Goal: Transaction & Acquisition: Book appointment/travel/reservation

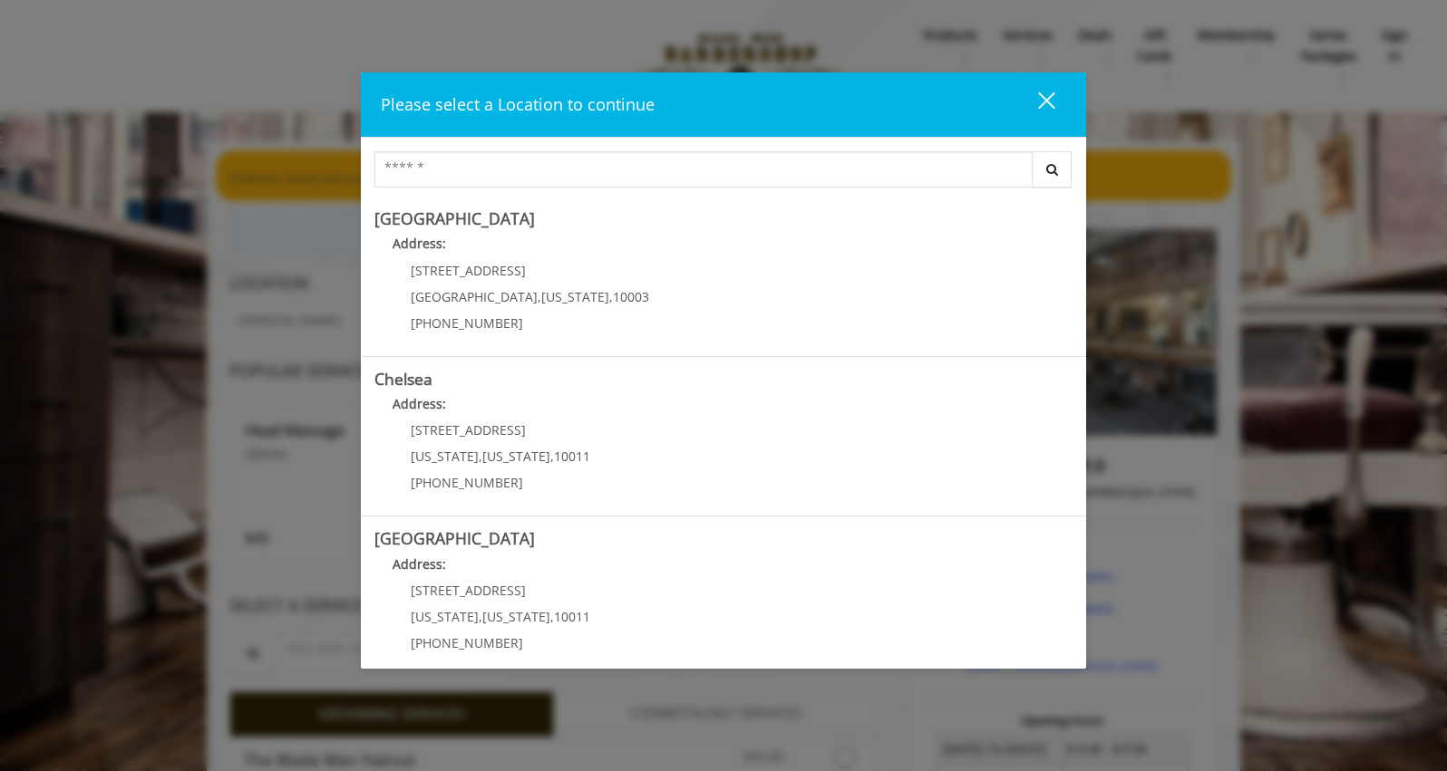
click at [1040, 108] on div "close dialog" at bounding box center [1046, 100] width 17 height 17
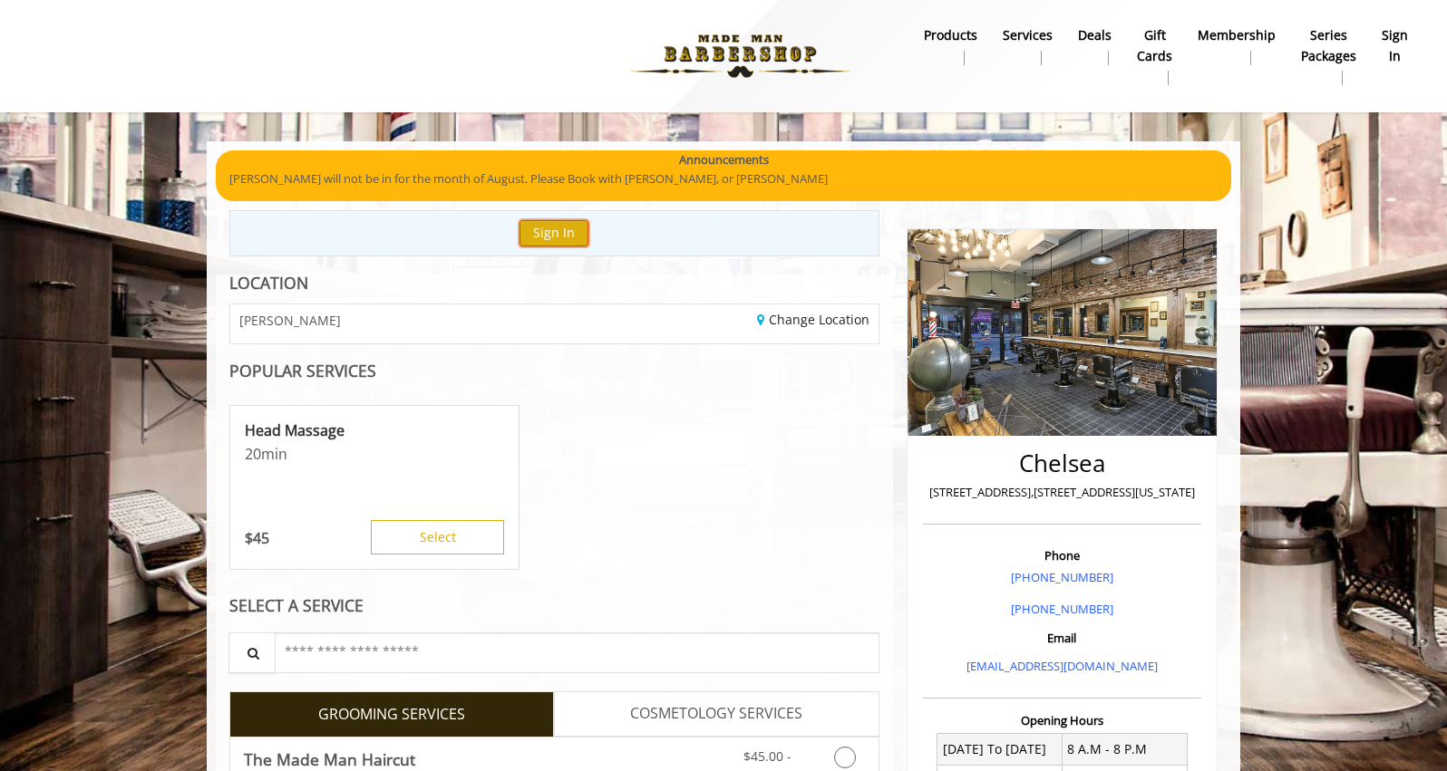
click at [550, 228] on button "Sign In" at bounding box center [553, 233] width 69 height 26
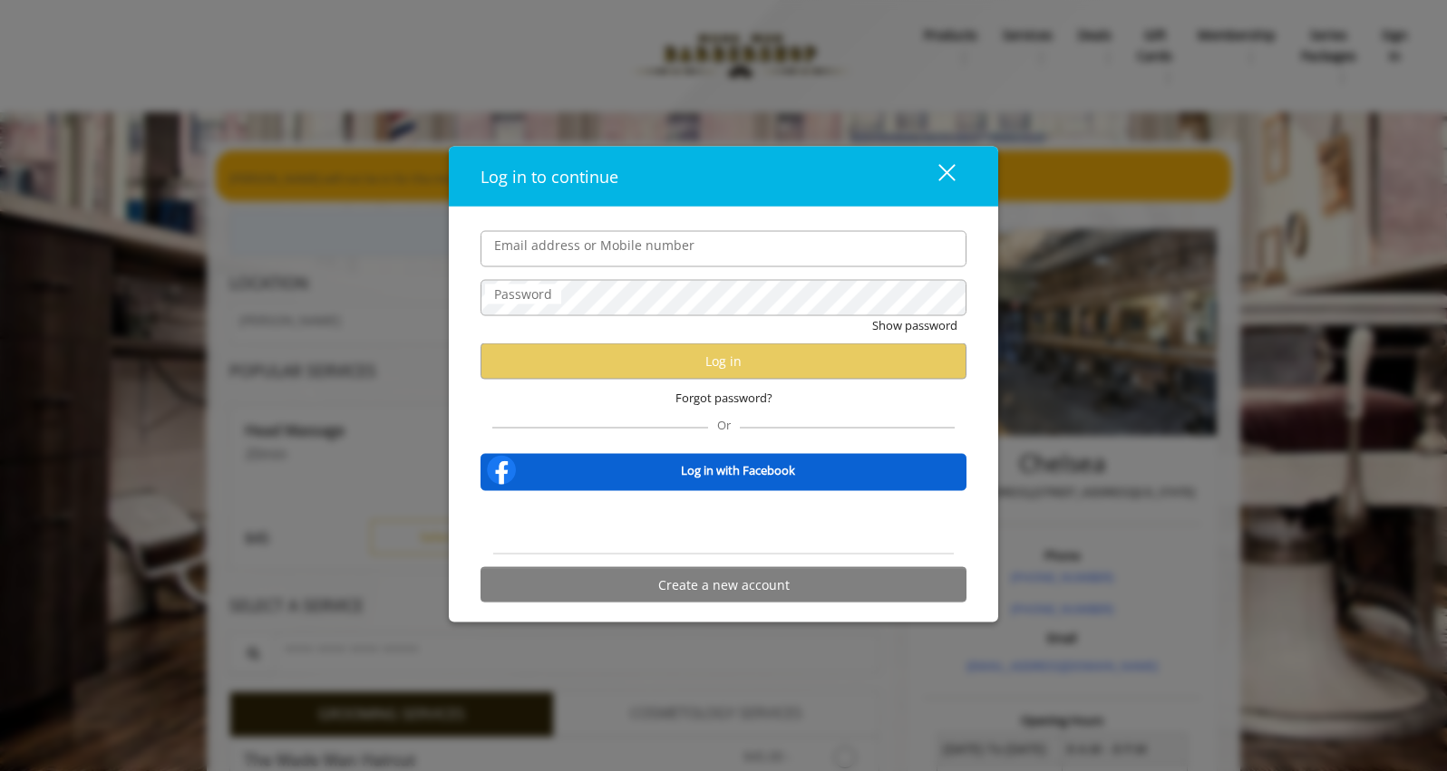
click at [548, 246] on input "Email address or Mobile number" at bounding box center [723, 248] width 486 height 36
type input "**********"
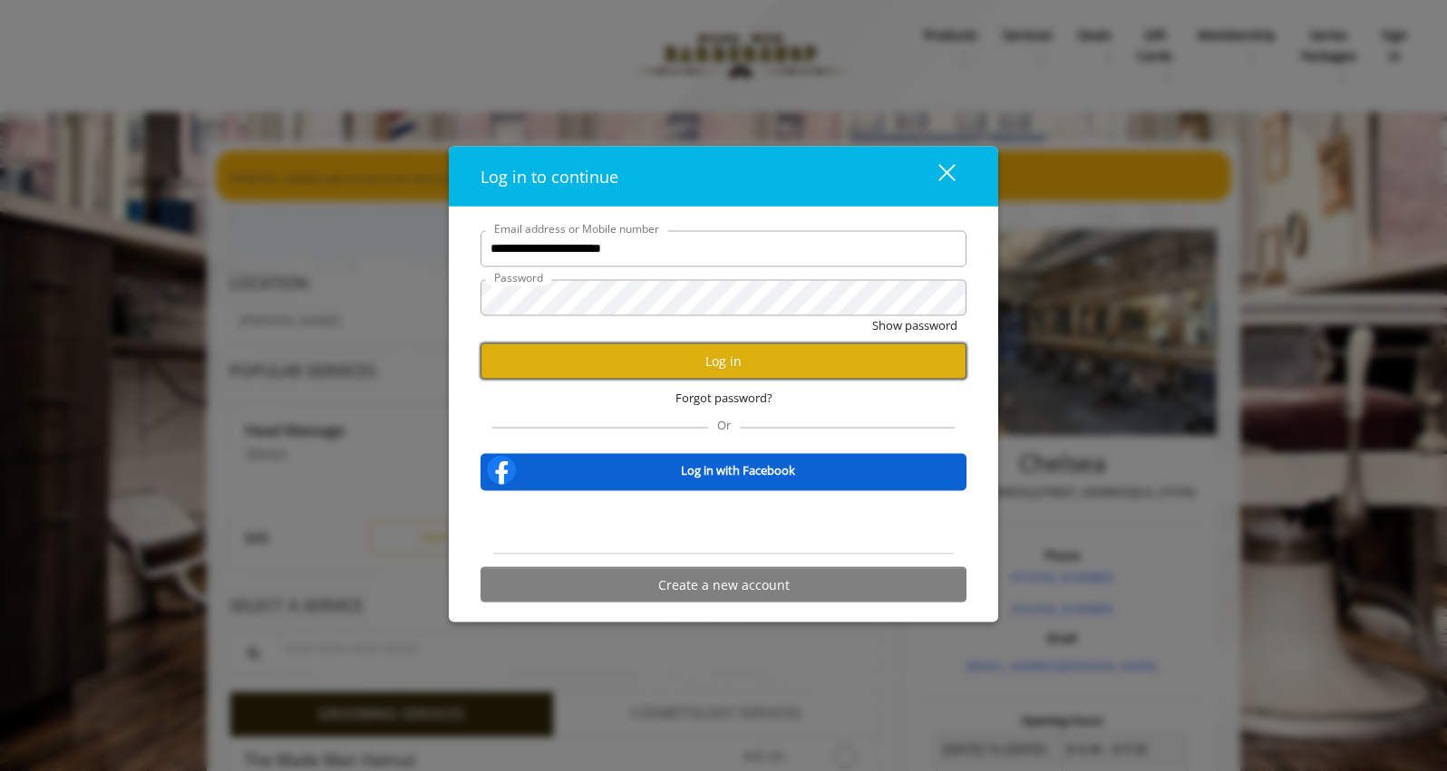
click at [731, 362] on button "Log in" at bounding box center [723, 361] width 486 height 35
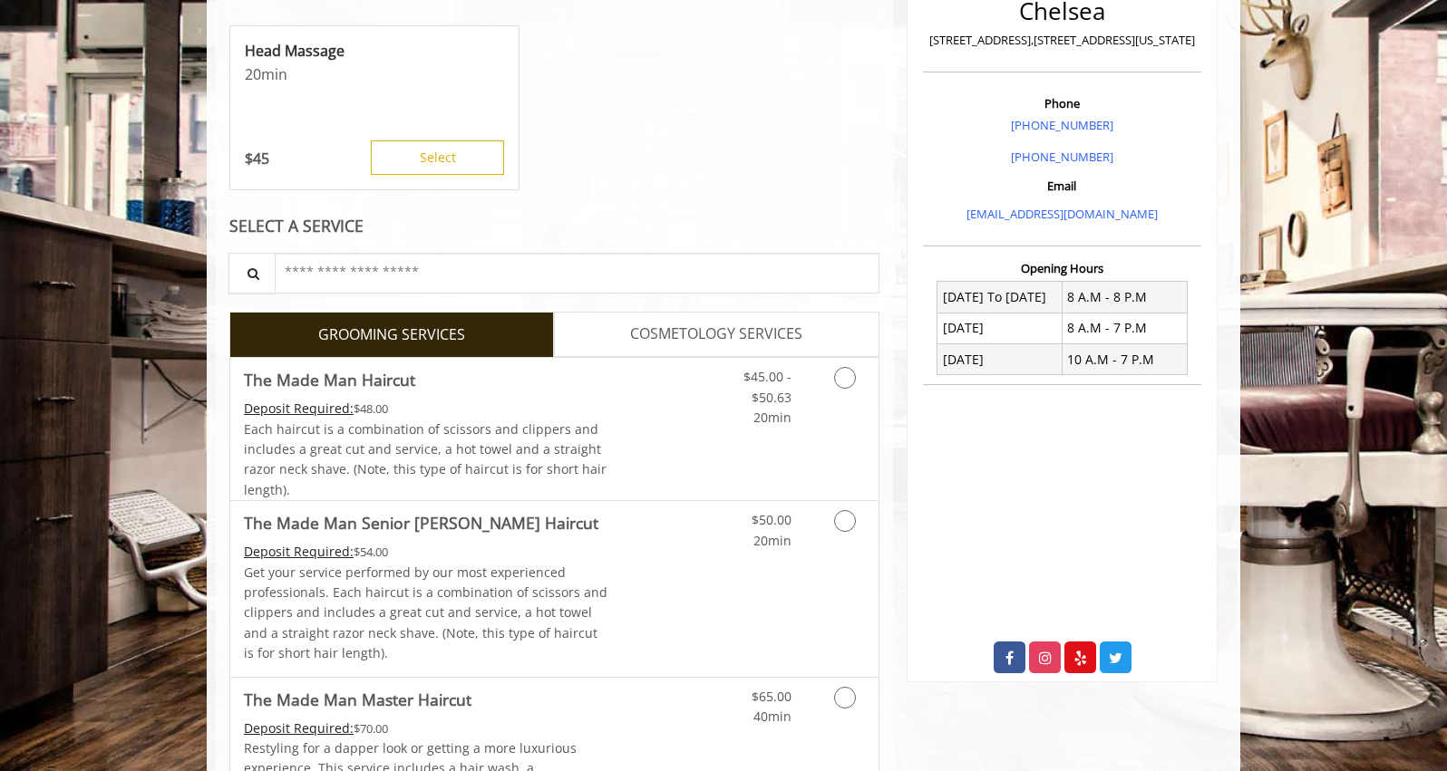
scroll to position [453, 0]
click at [851, 383] on icon "Grooming services" at bounding box center [845, 377] width 22 height 22
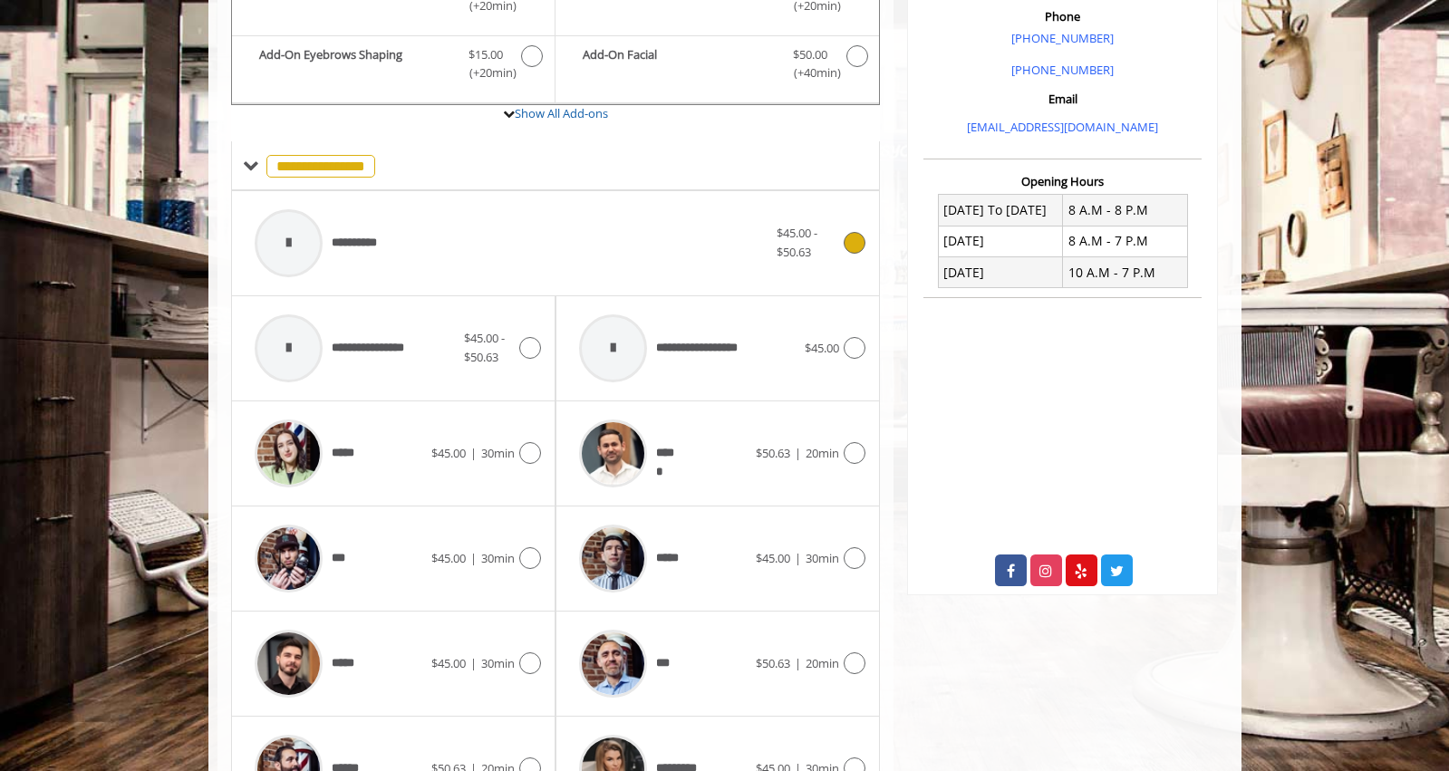
scroll to position [567, 0]
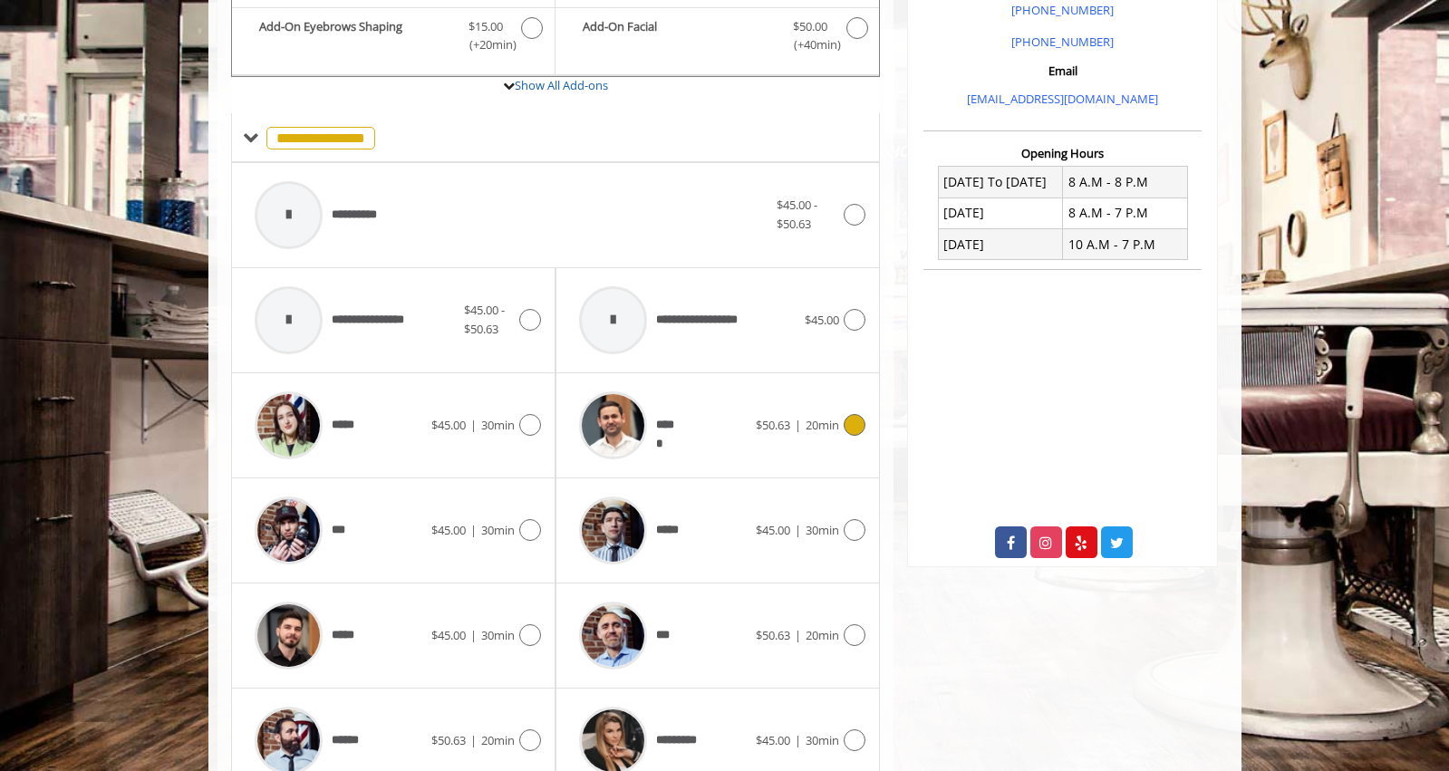
click at [862, 424] on icon at bounding box center [855, 425] width 22 height 22
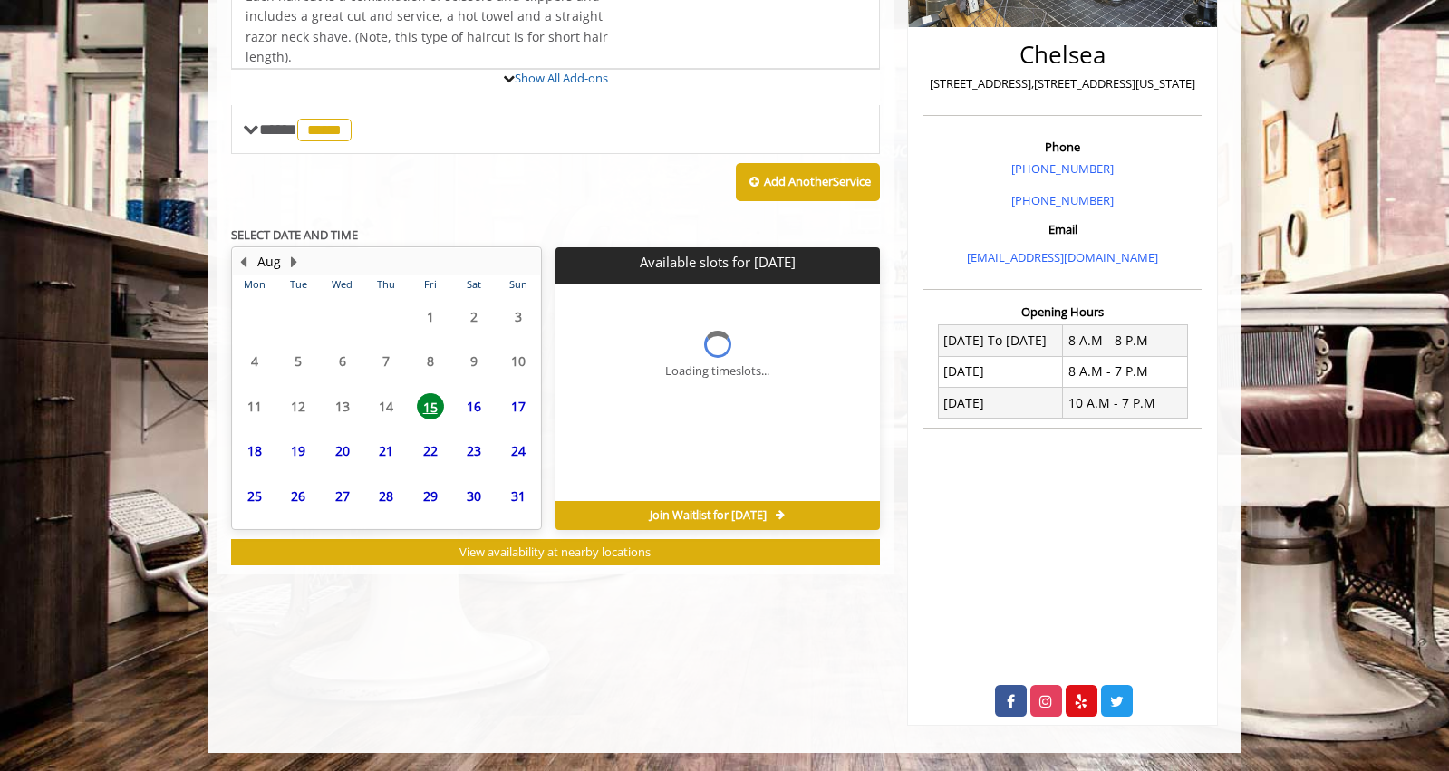
scroll to position [424, 0]
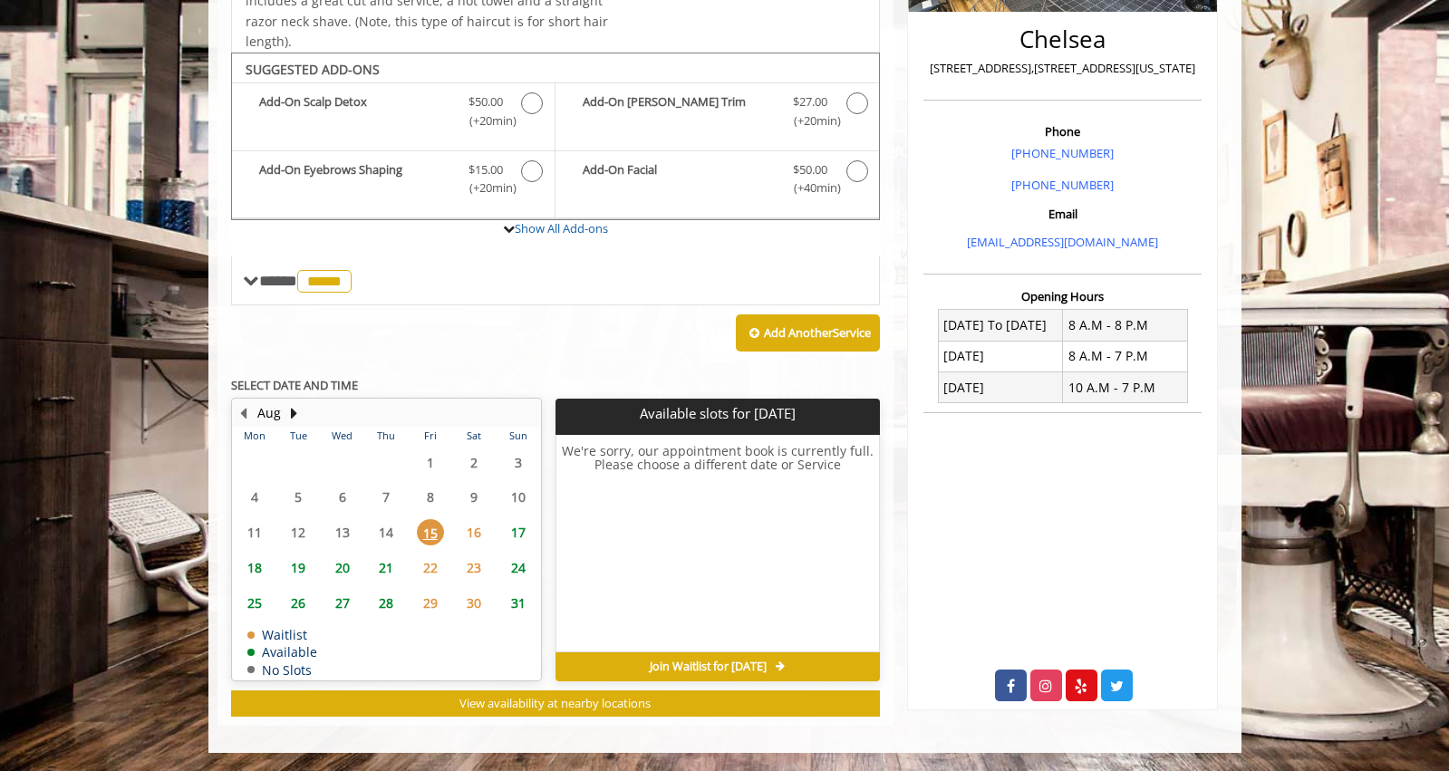
click at [470, 537] on span "16" at bounding box center [473, 532] width 27 height 26
click at [515, 529] on span "17" at bounding box center [518, 532] width 27 height 26
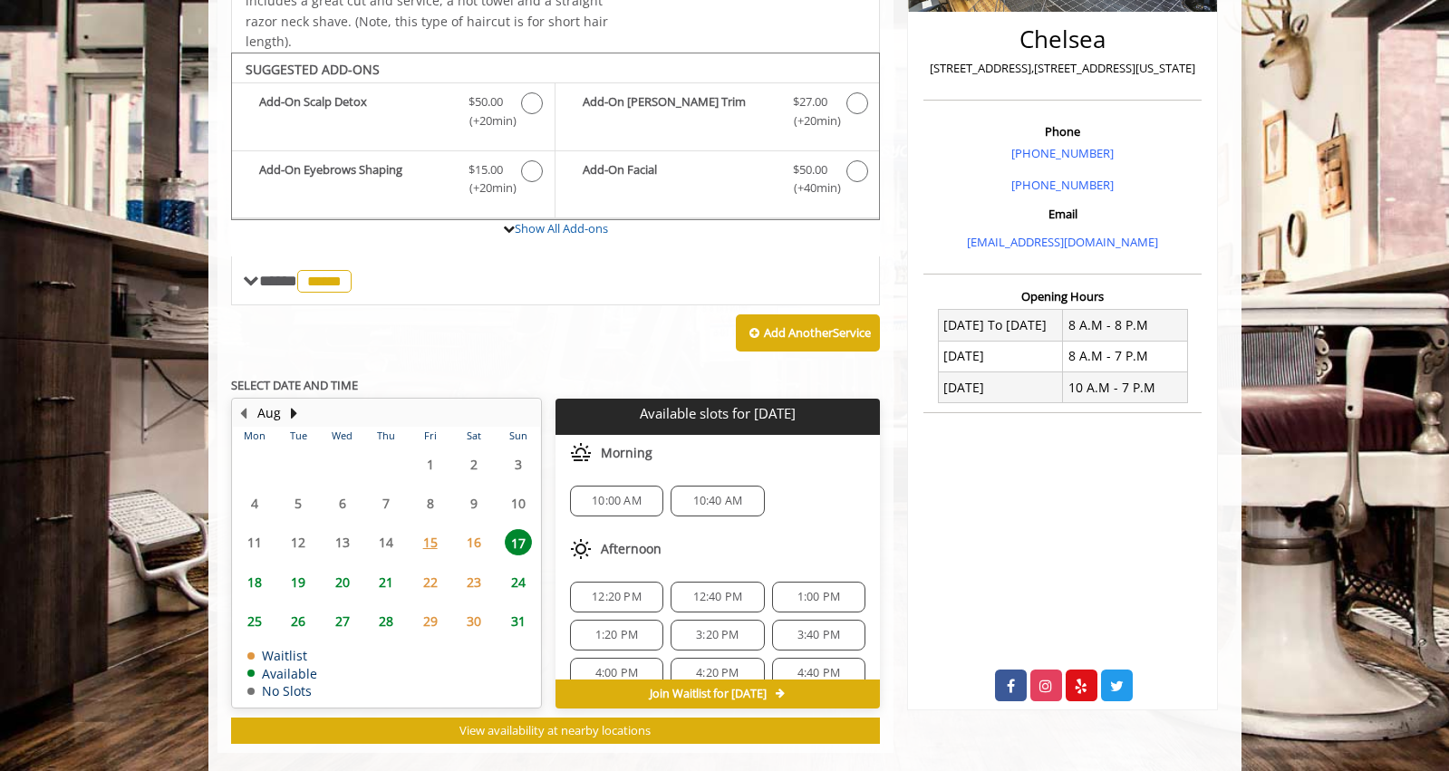
scroll to position [451, 0]
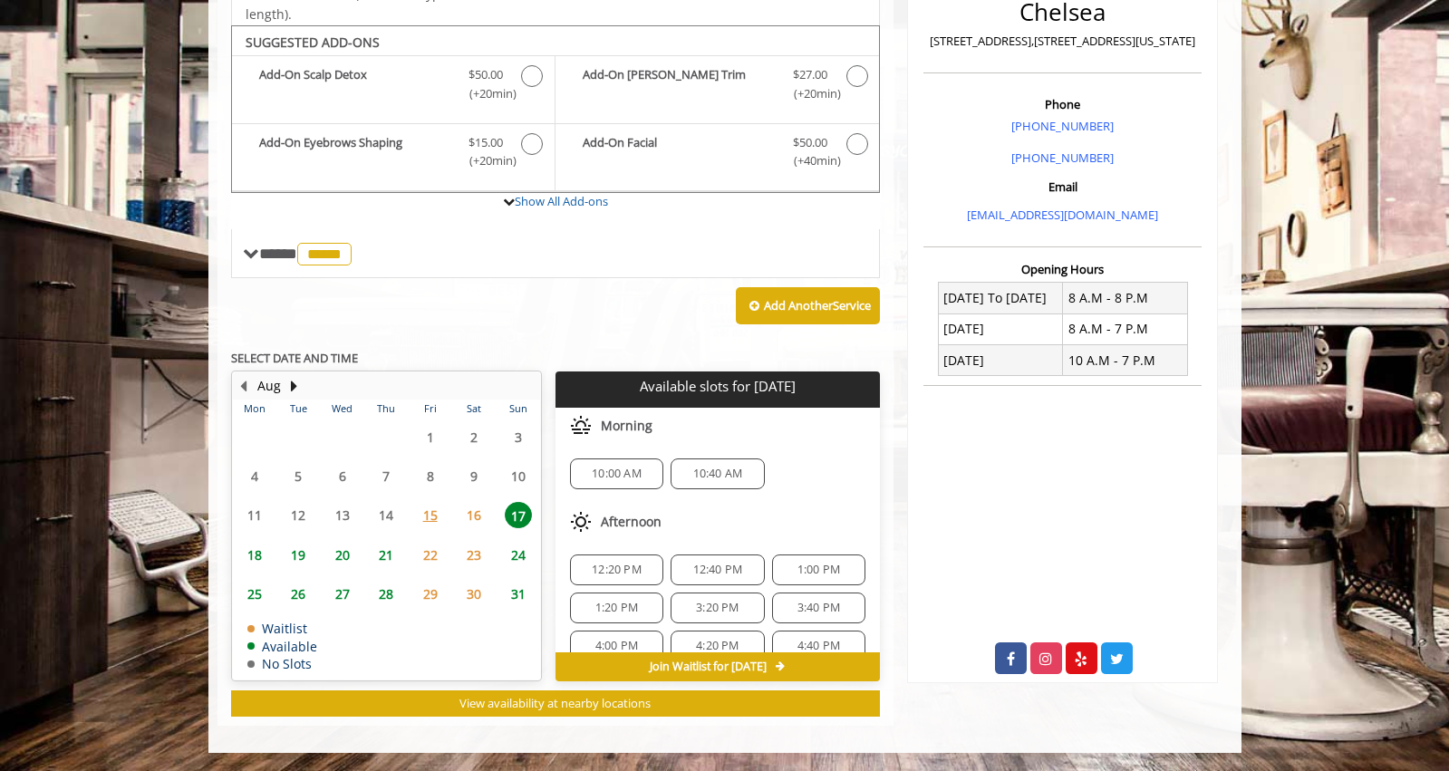
click at [253, 554] on span "18" at bounding box center [254, 555] width 27 height 26
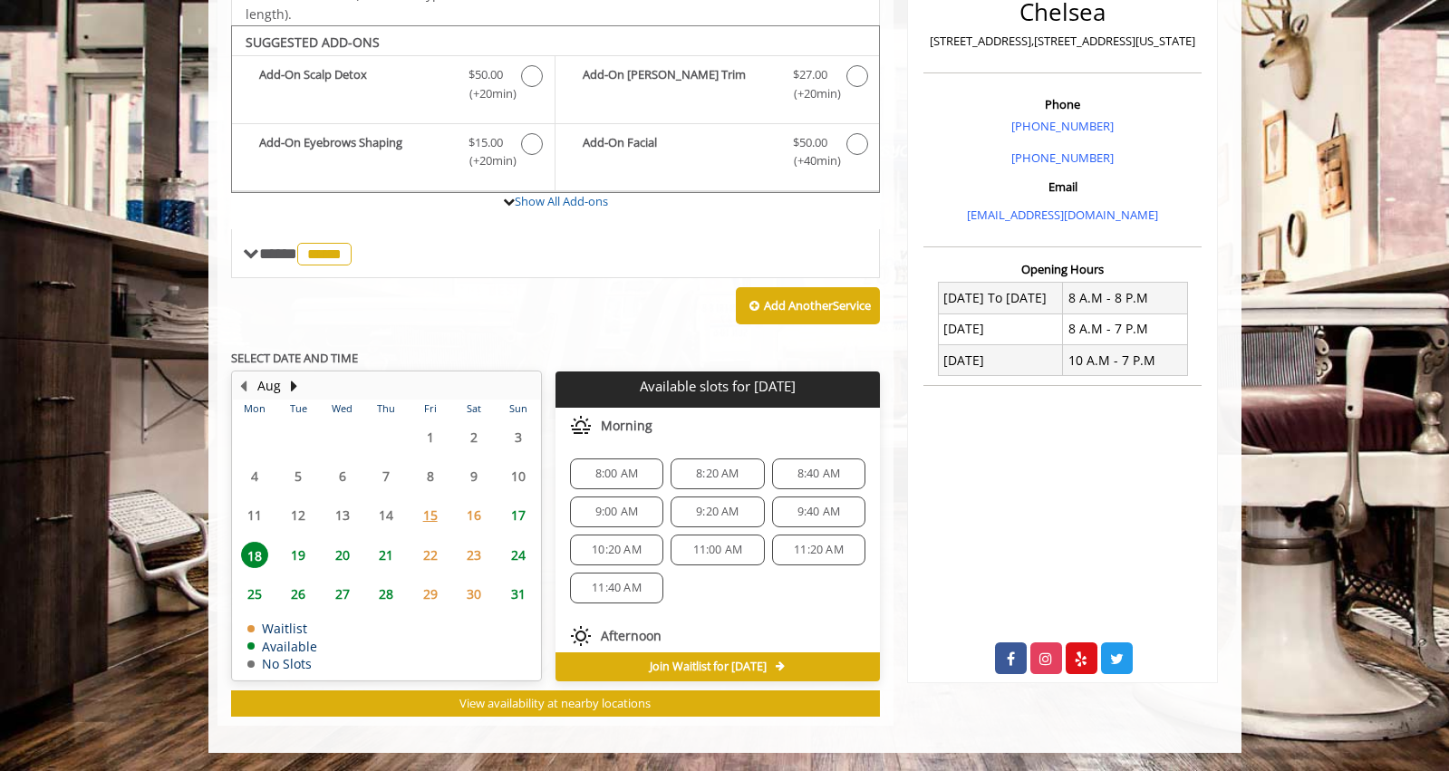
click at [803, 470] on span "8:40 AM" at bounding box center [819, 474] width 43 height 15
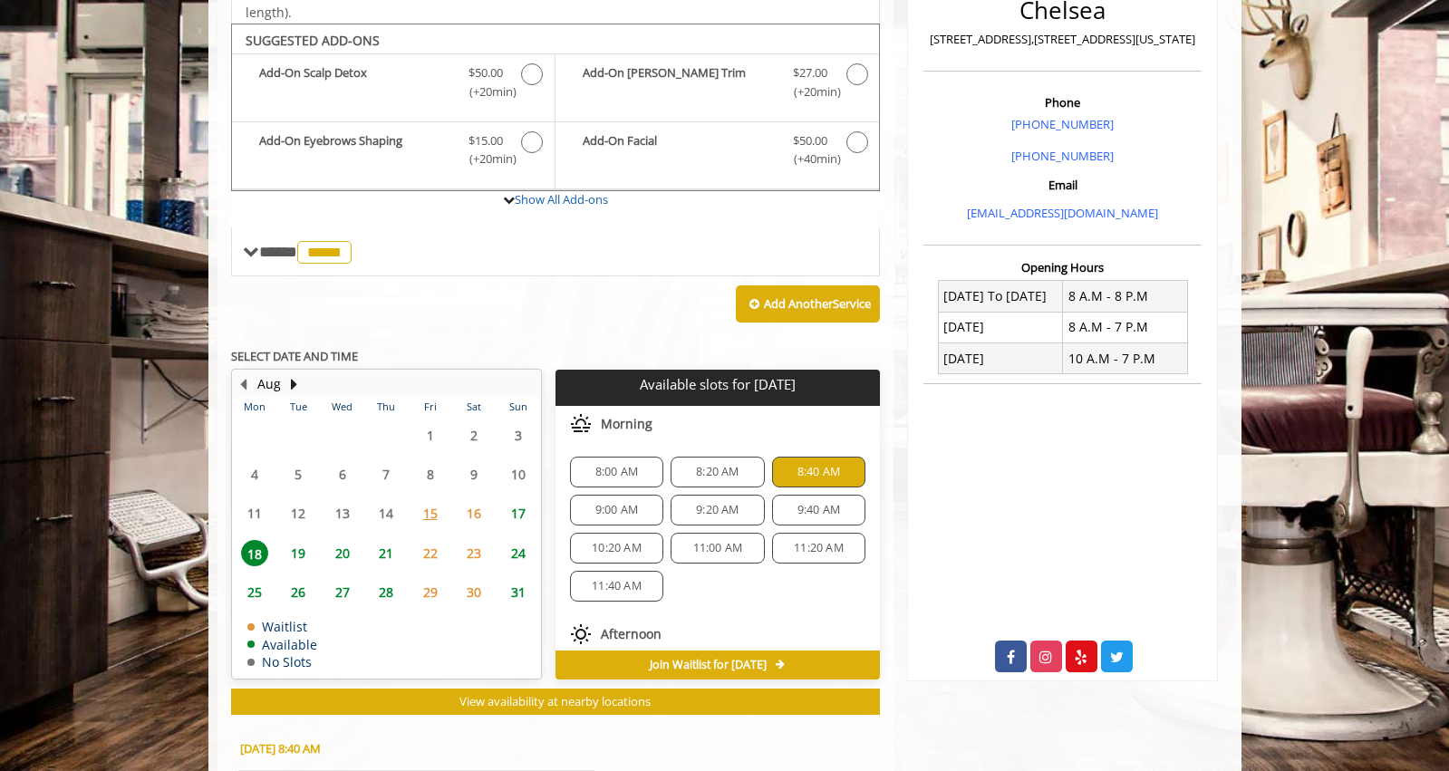
scroll to position [779, 0]
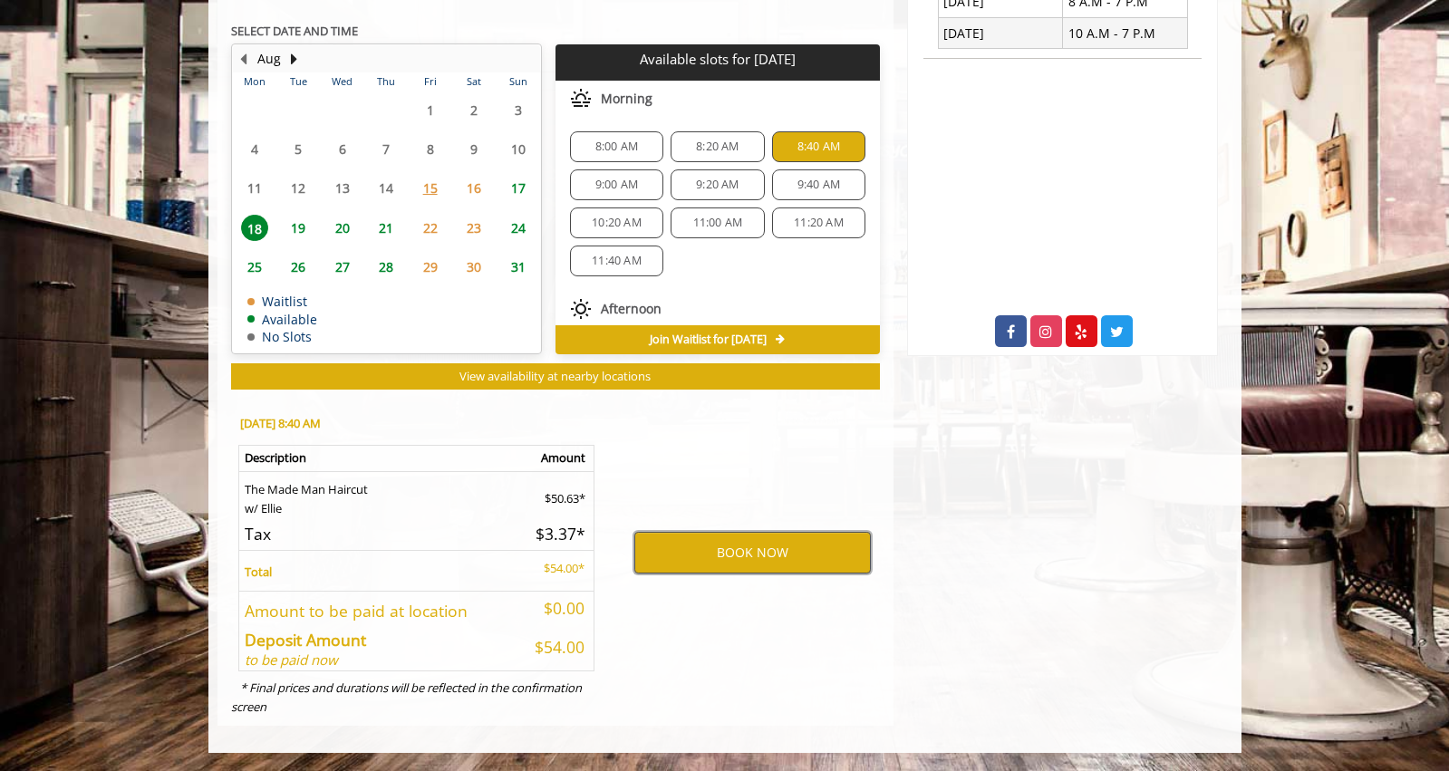
click at [755, 547] on button "BOOK NOW" at bounding box center [752, 553] width 237 height 42
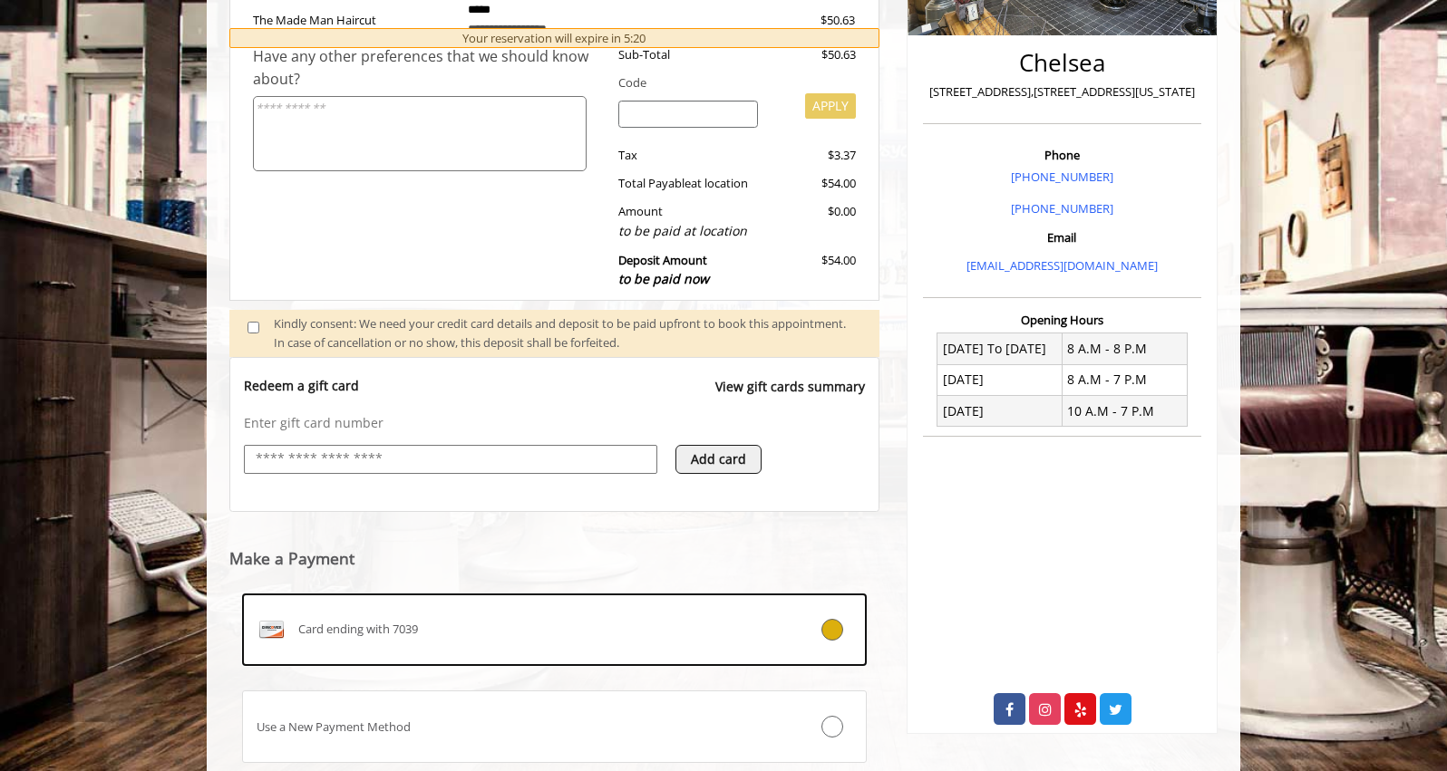
scroll to position [525, 0]
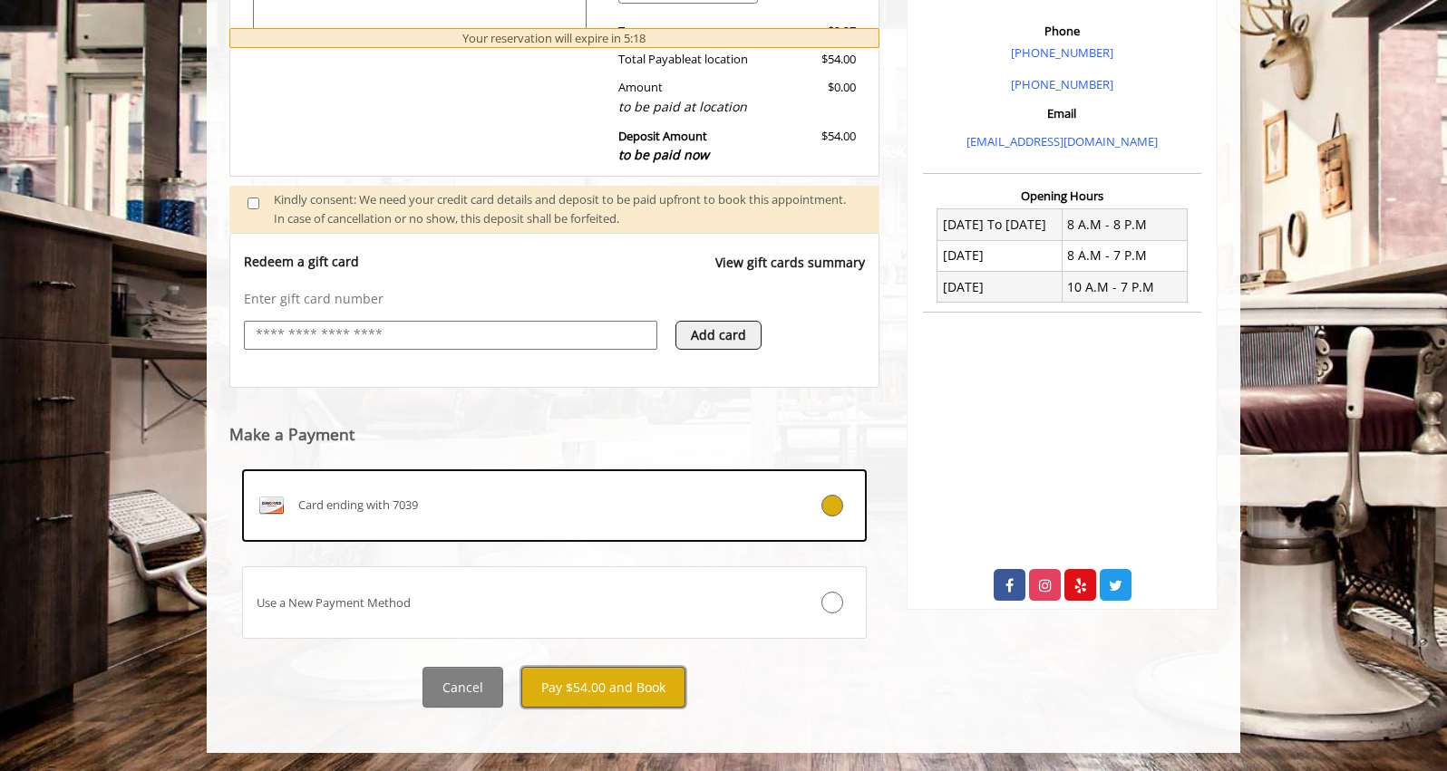
click at [606, 703] on button "Pay $54.00 and Book" at bounding box center [603, 687] width 164 height 41
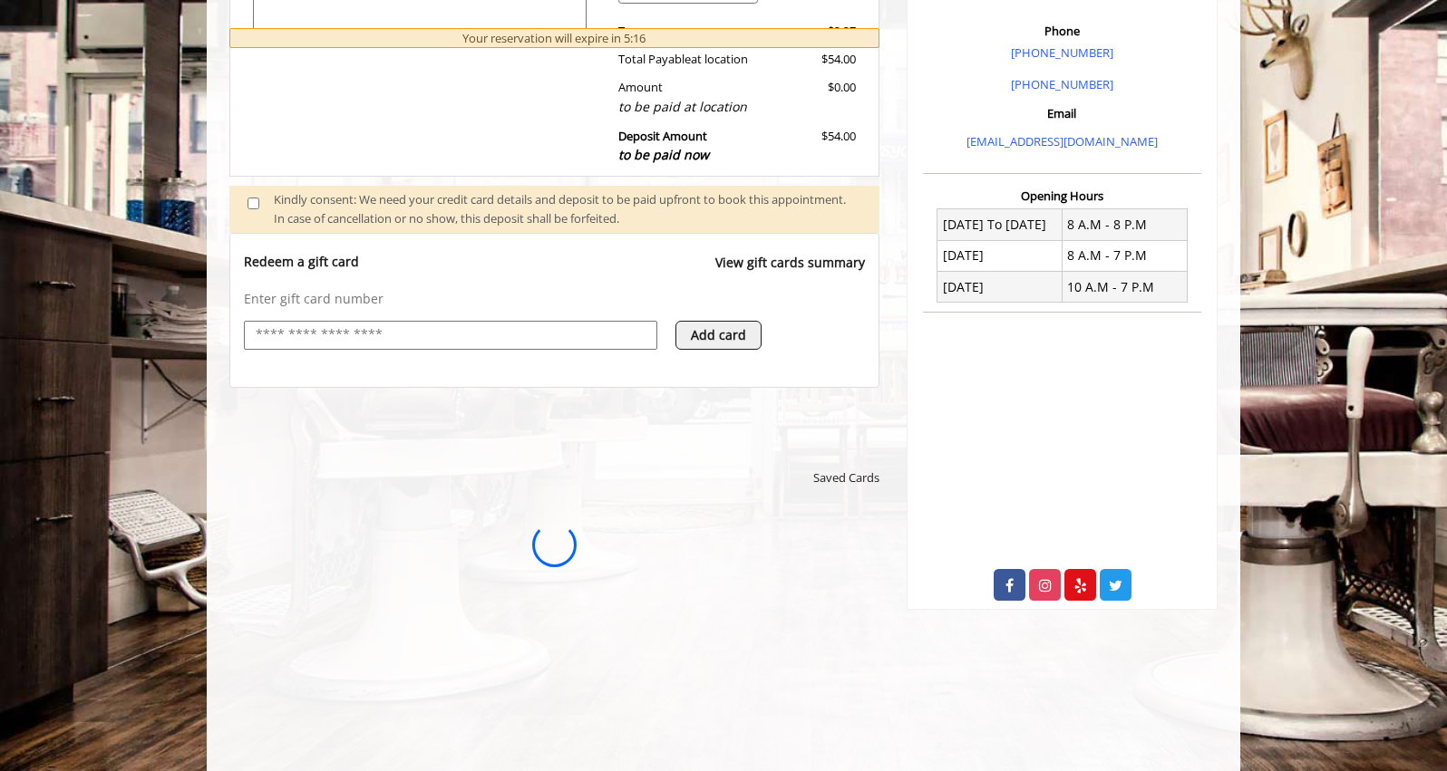
scroll to position [0, 0]
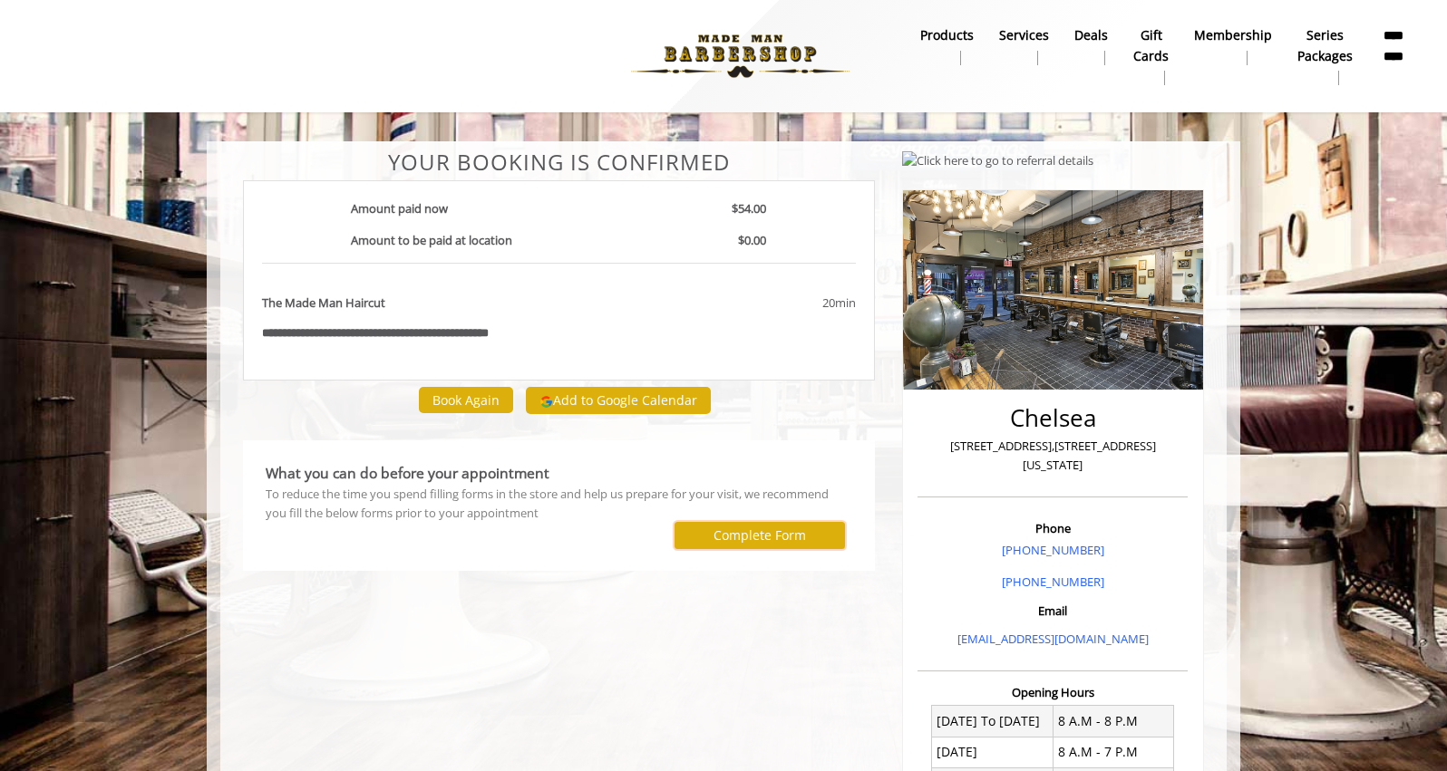
click at [767, 528] on label "Complete Form" at bounding box center [759, 535] width 92 height 15
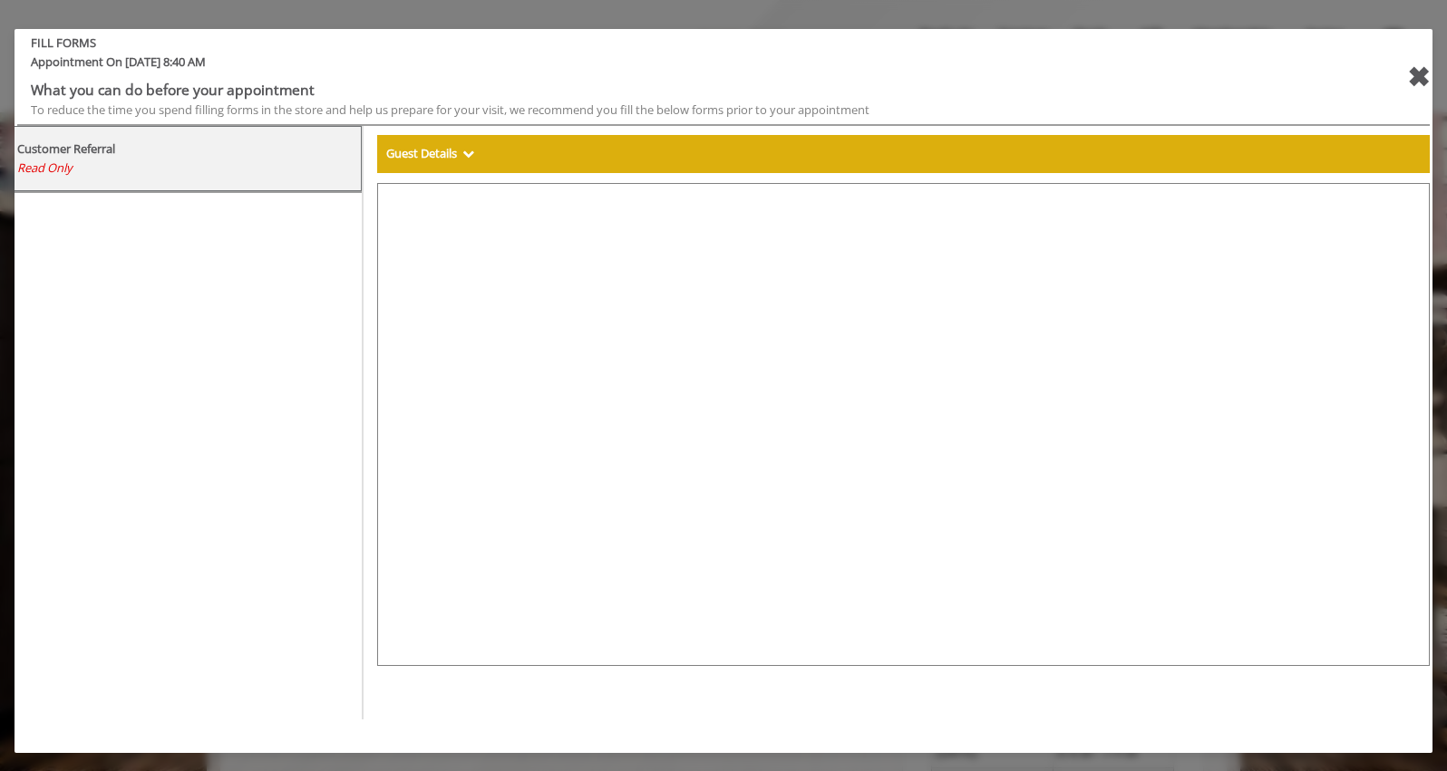
select select "***"
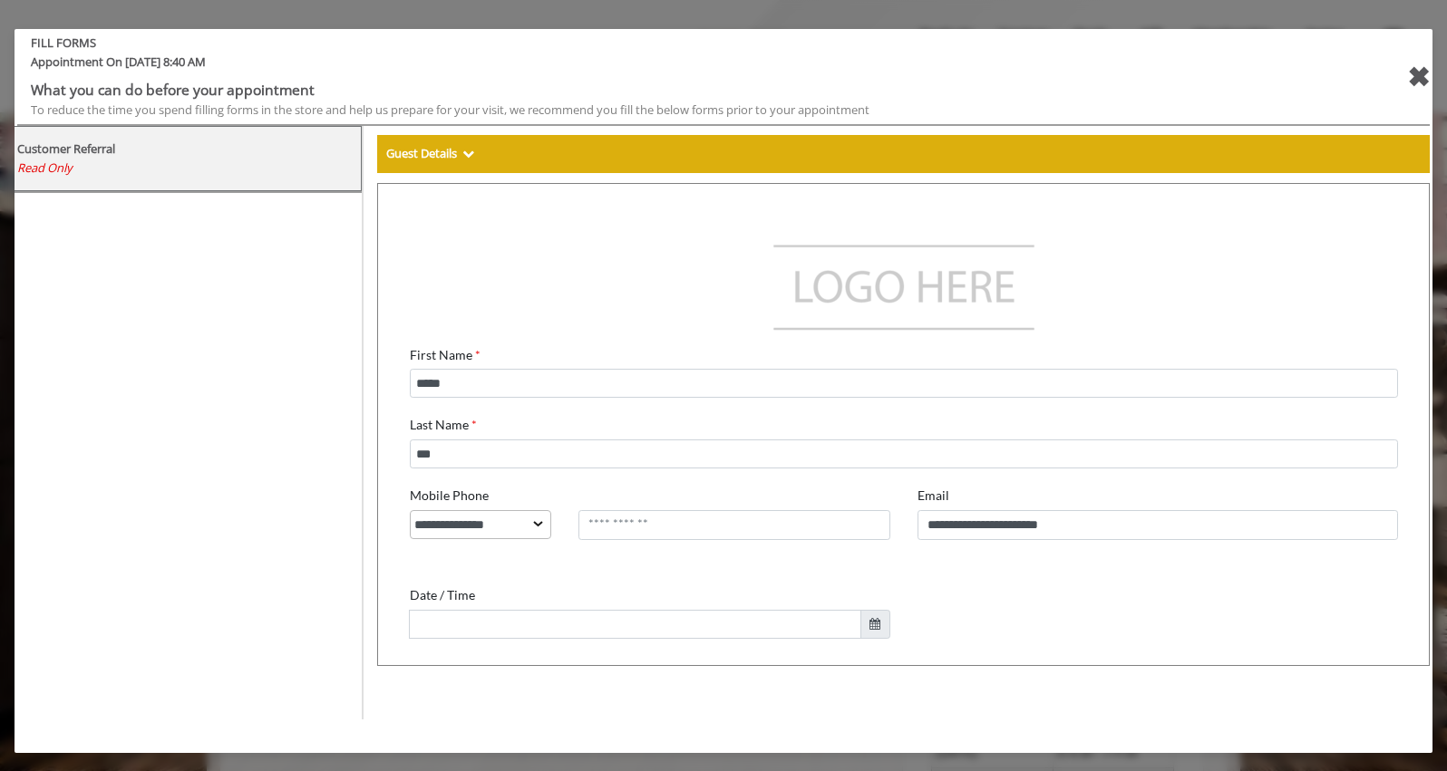
click at [1413, 74] on div "✖" at bounding box center [1418, 77] width 23 height 44
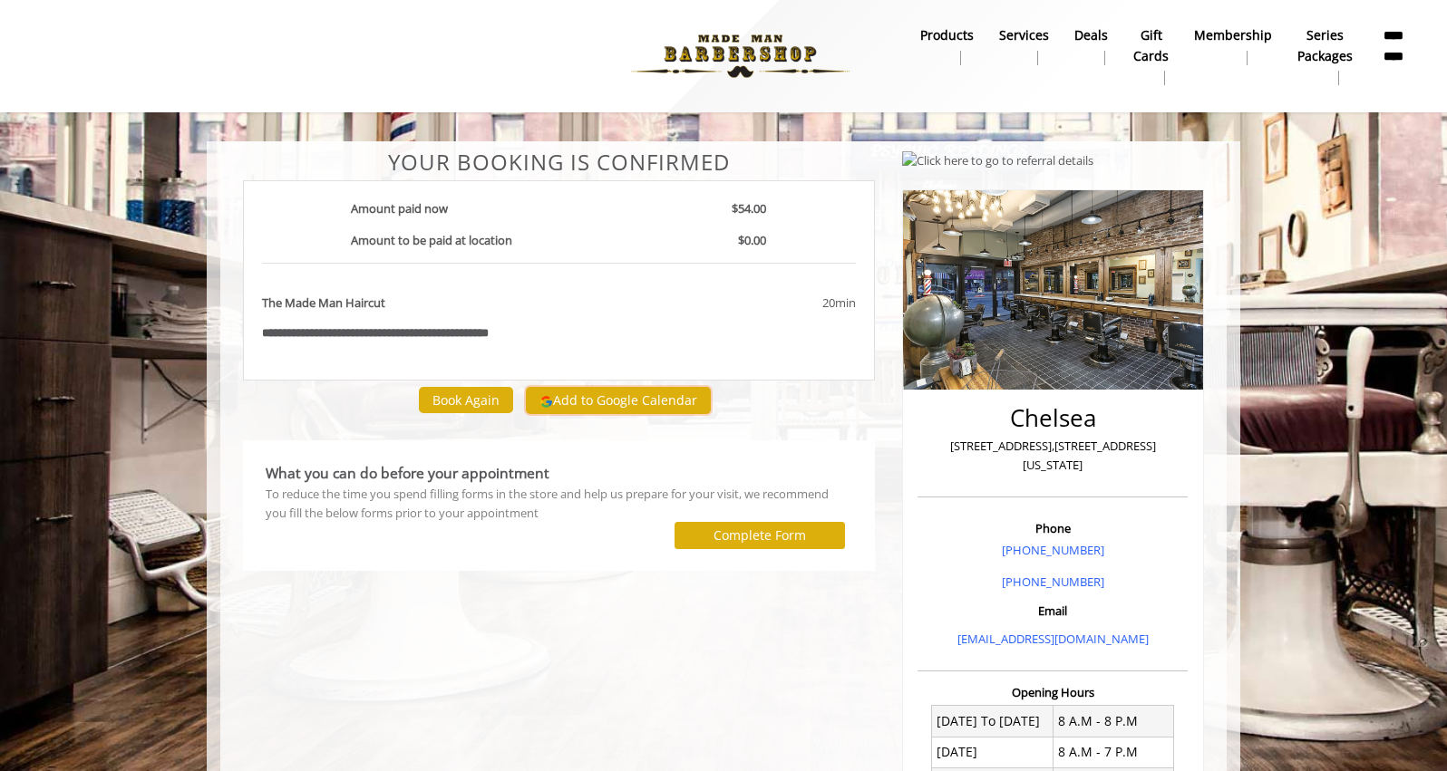
click at [615, 390] on button "Add to Google Calendar" at bounding box center [618, 400] width 185 height 27
